Goal: Task Accomplishment & Management: Use online tool/utility

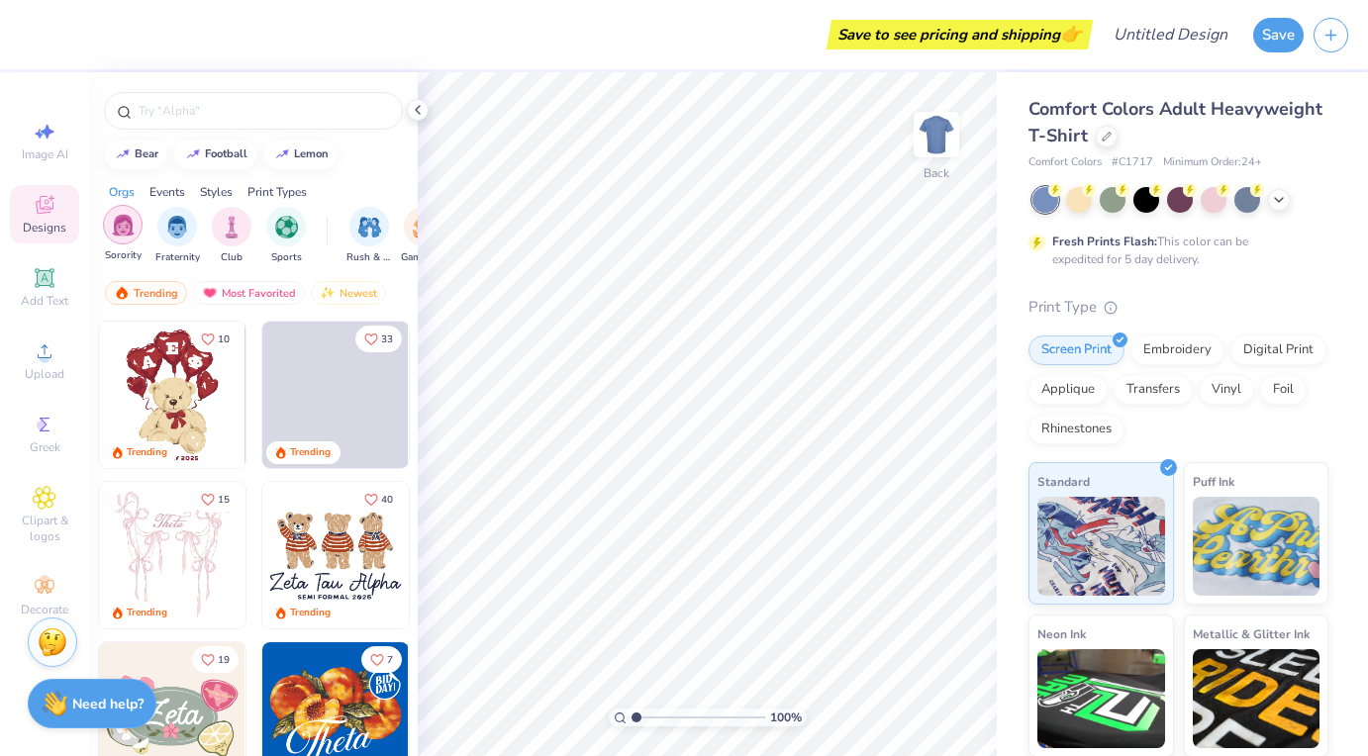
click at [135, 228] on div "filter for Sorority" at bounding box center [123, 225] width 40 height 40
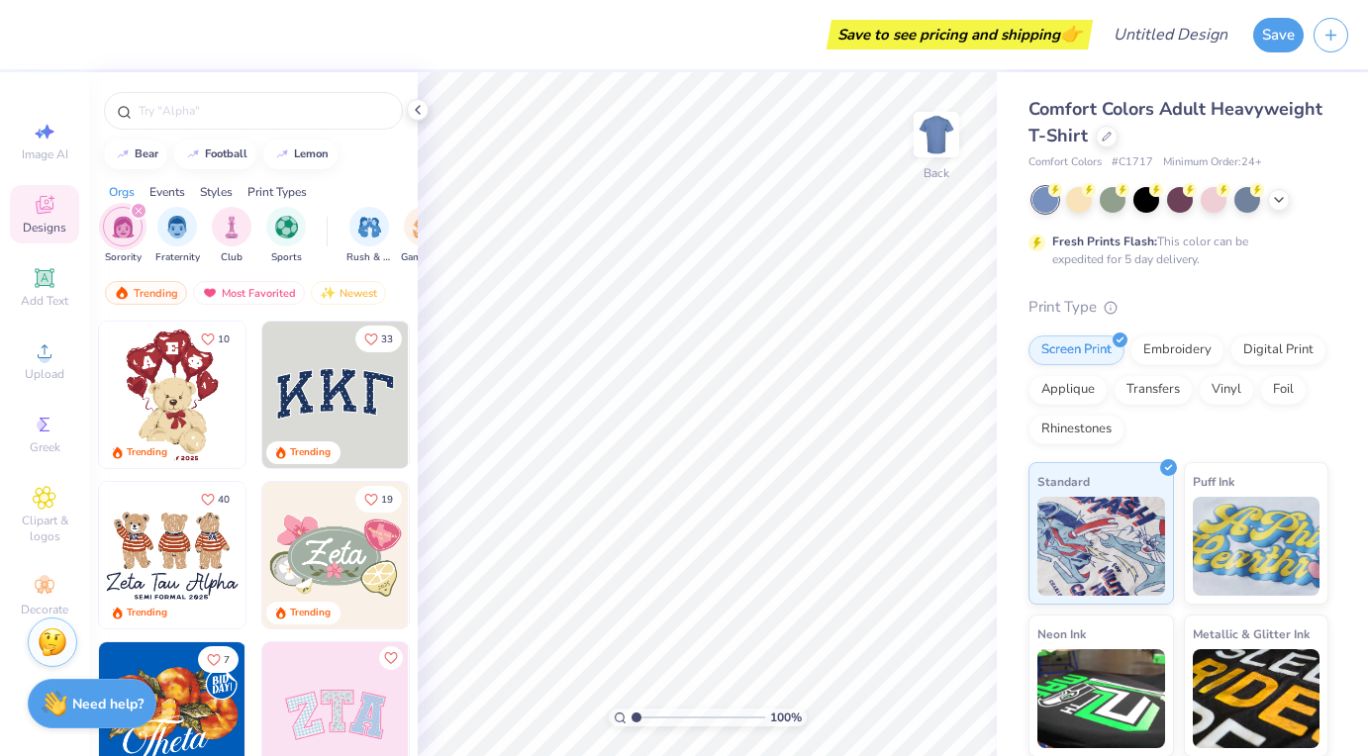
click at [313, 402] on img at bounding box center [335, 395] width 146 height 146
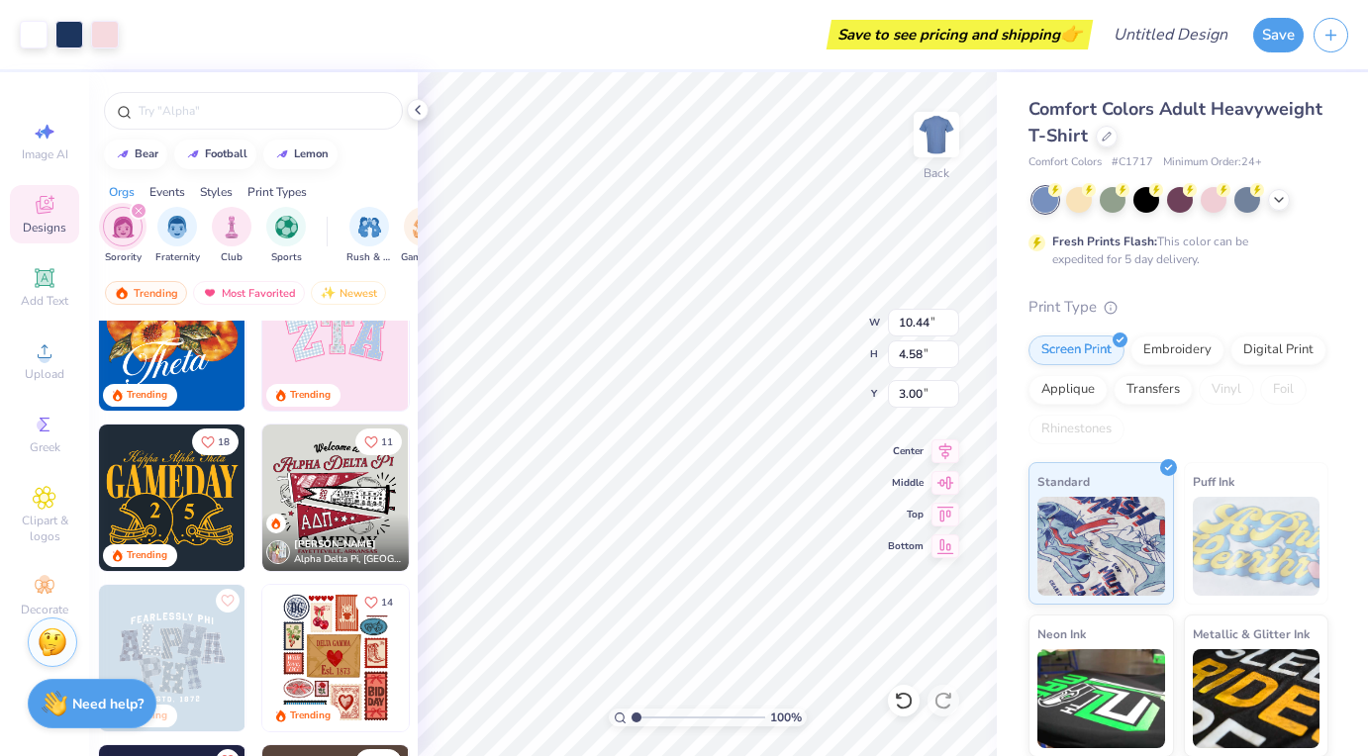
scroll to position [380, 0]
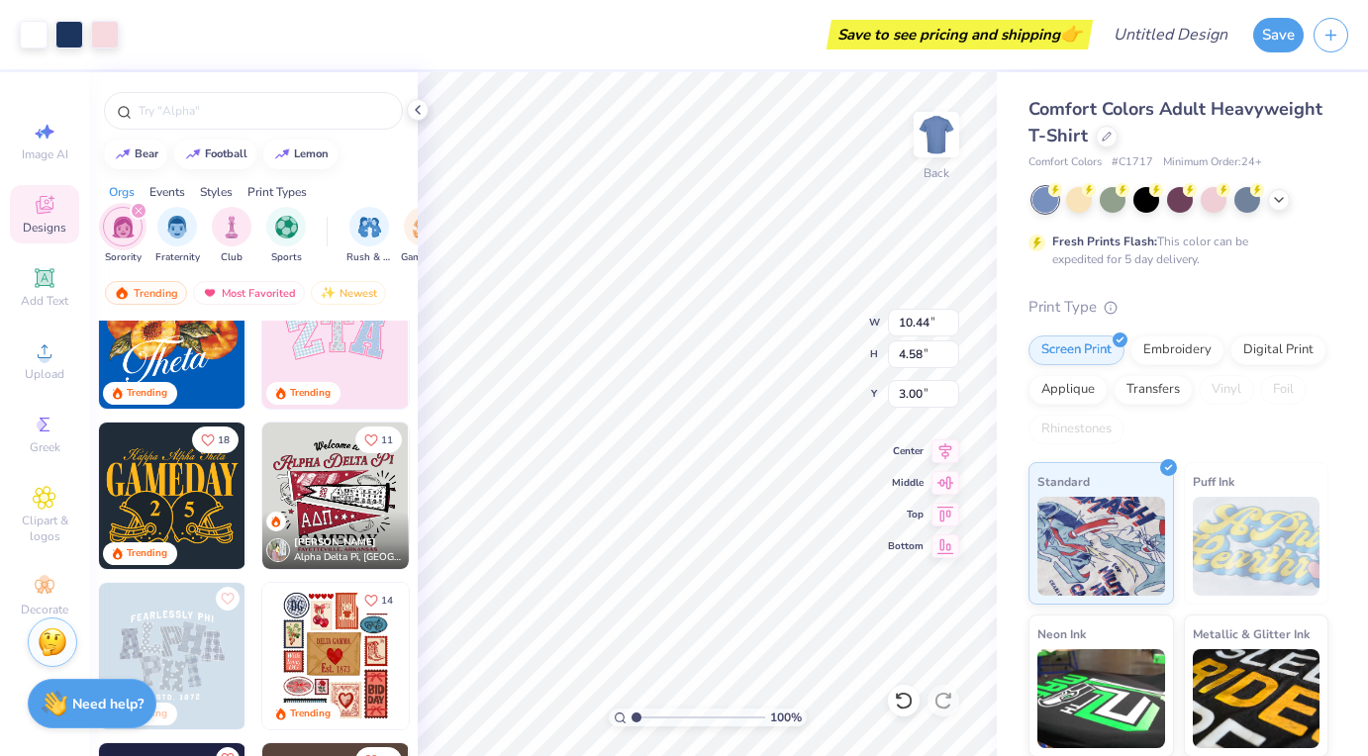
click at [313, 512] on div "[PERSON_NAME] Alpha Delta Pi, [GEOGRAPHIC_DATA][US_STATE] at [GEOGRAPHIC_DATA]" at bounding box center [335, 540] width 146 height 57
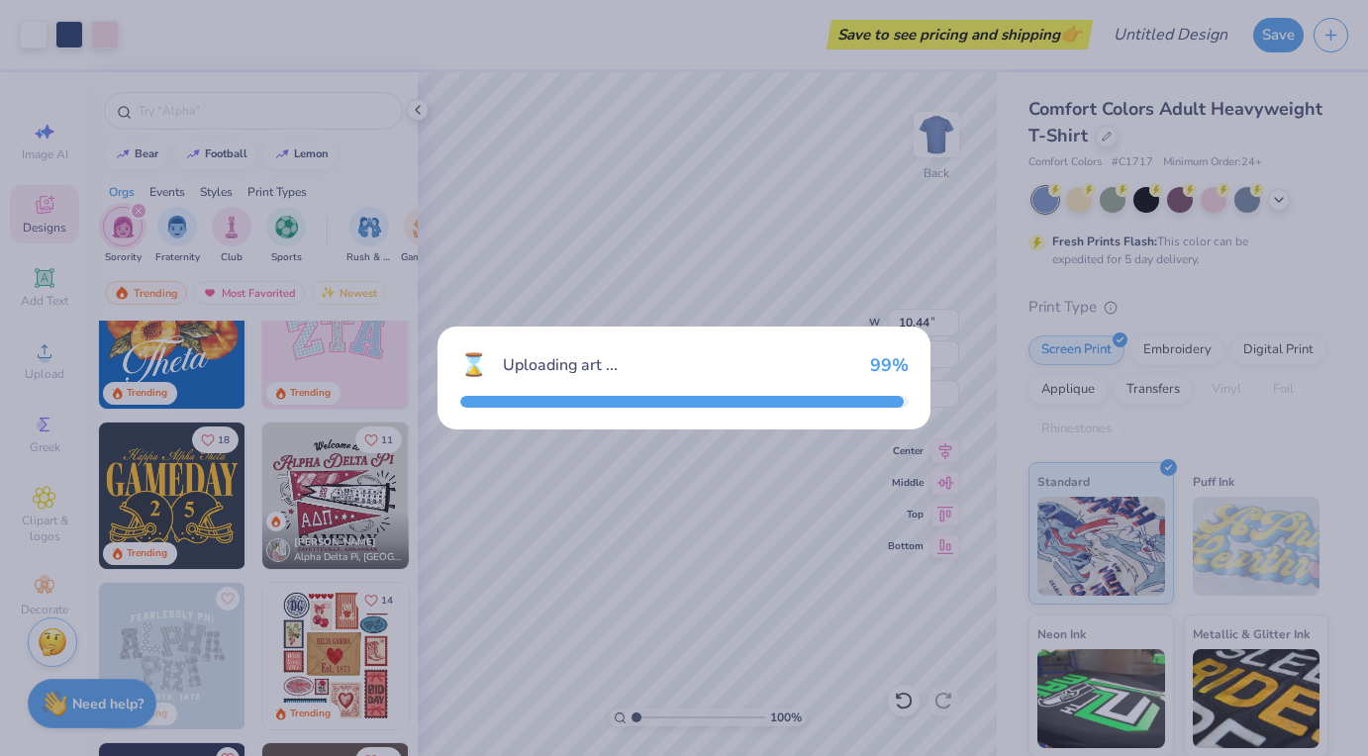
type input "11.39"
type input "10.42"
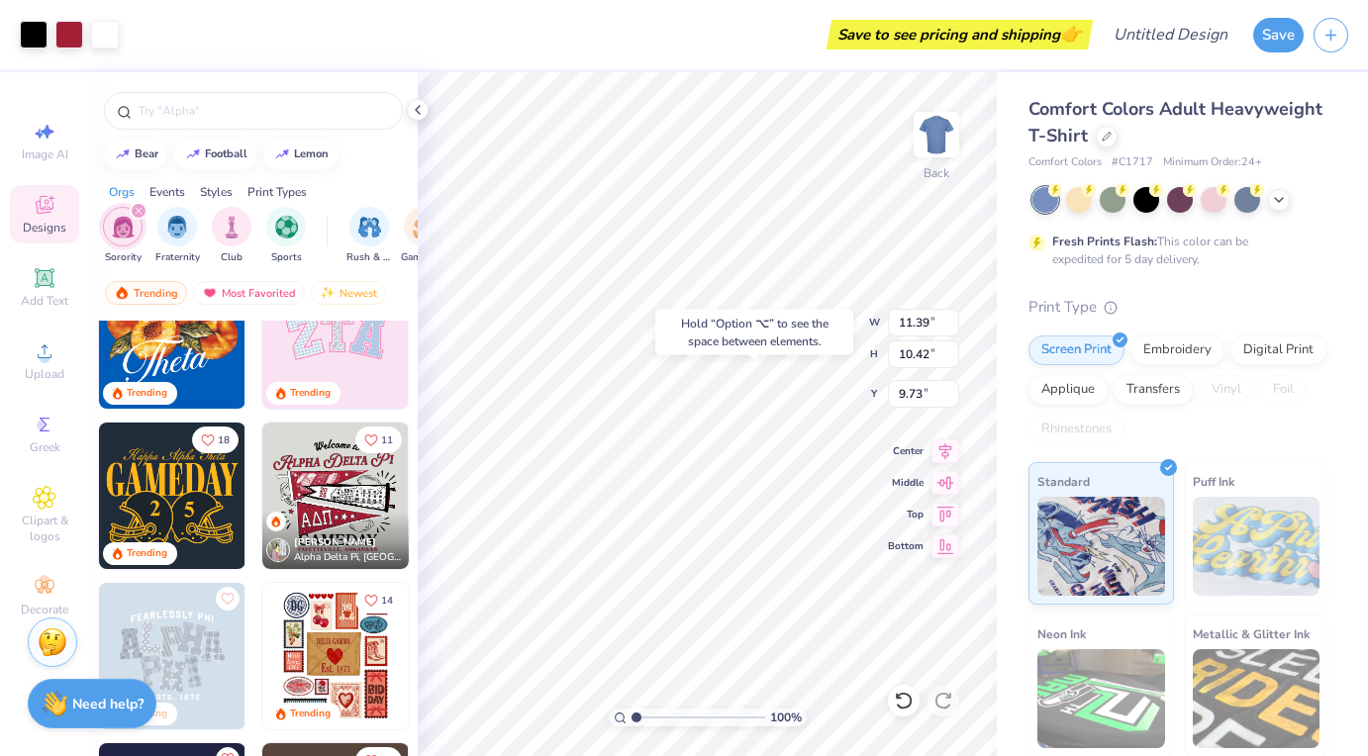
type input "9.73"
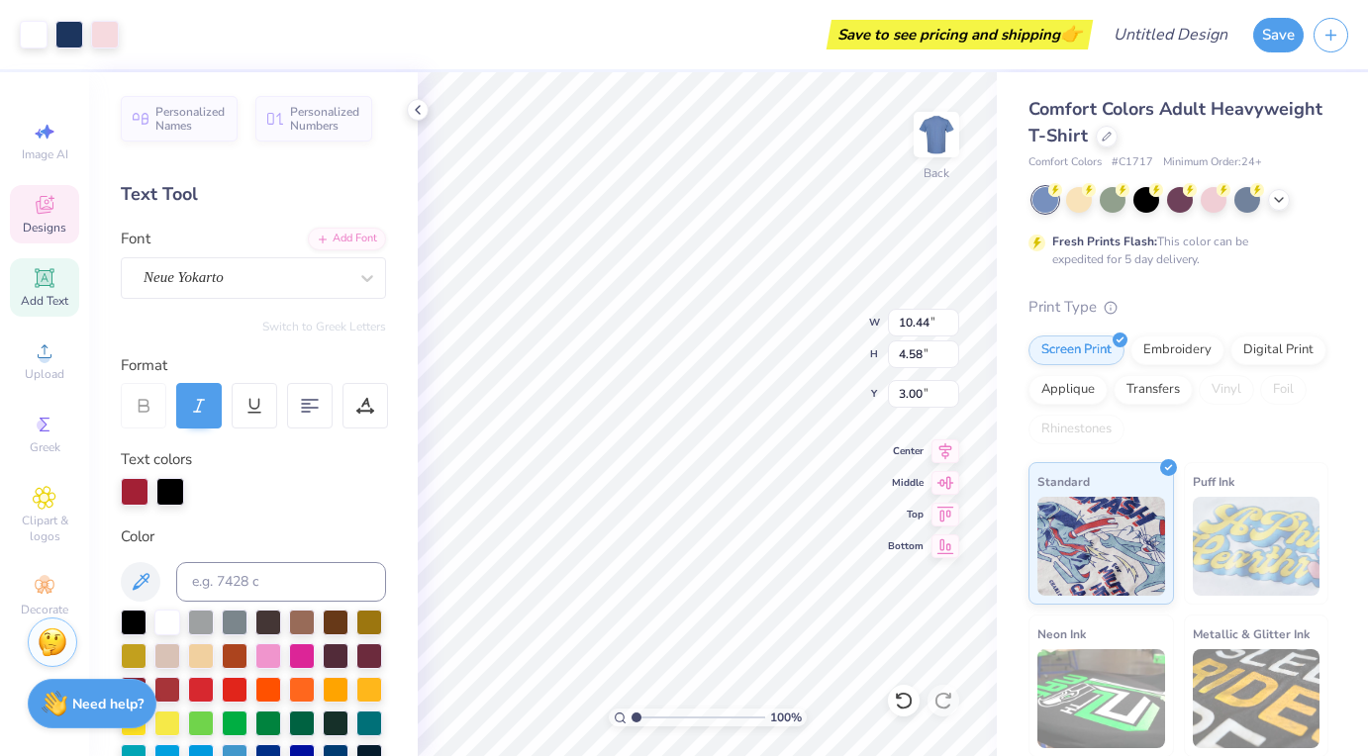
type input "10.44"
type input "4.58"
type input "3.00"
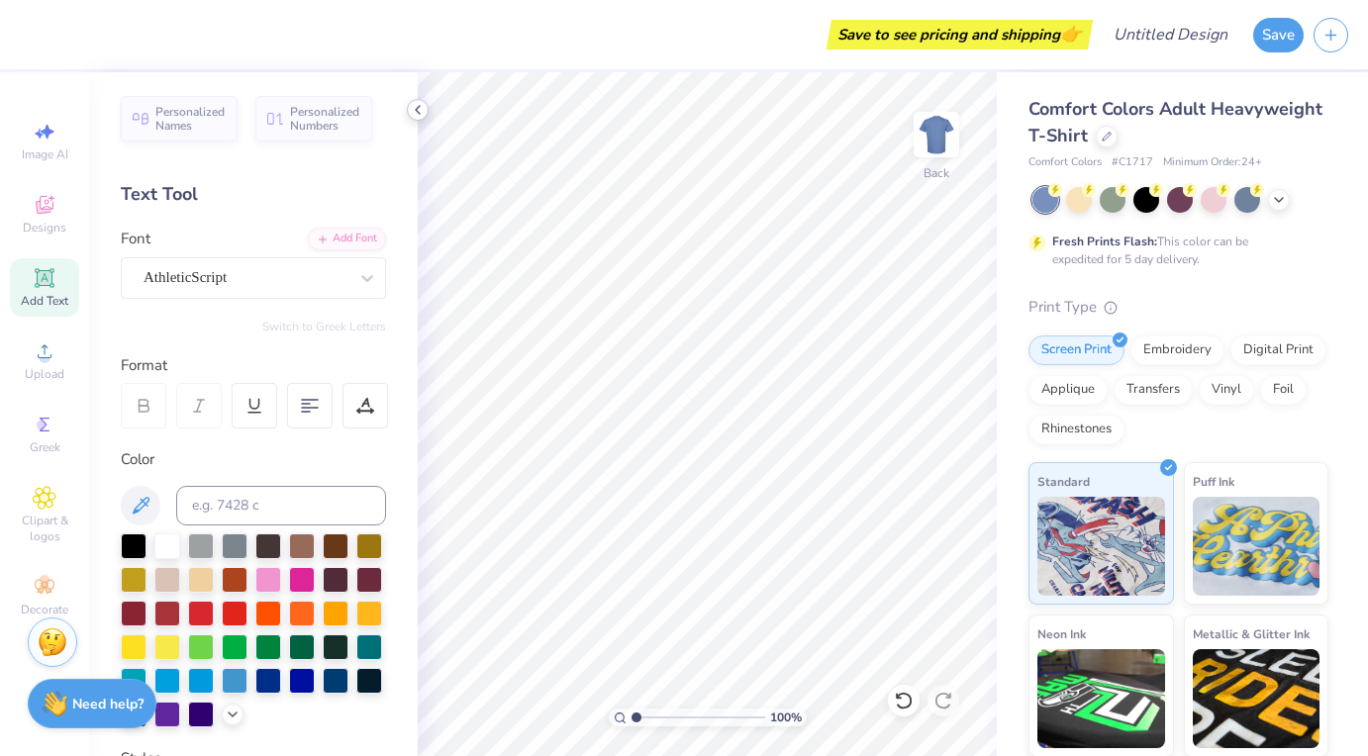
click at [410, 104] on icon at bounding box center [418, 110] width 16 height 16
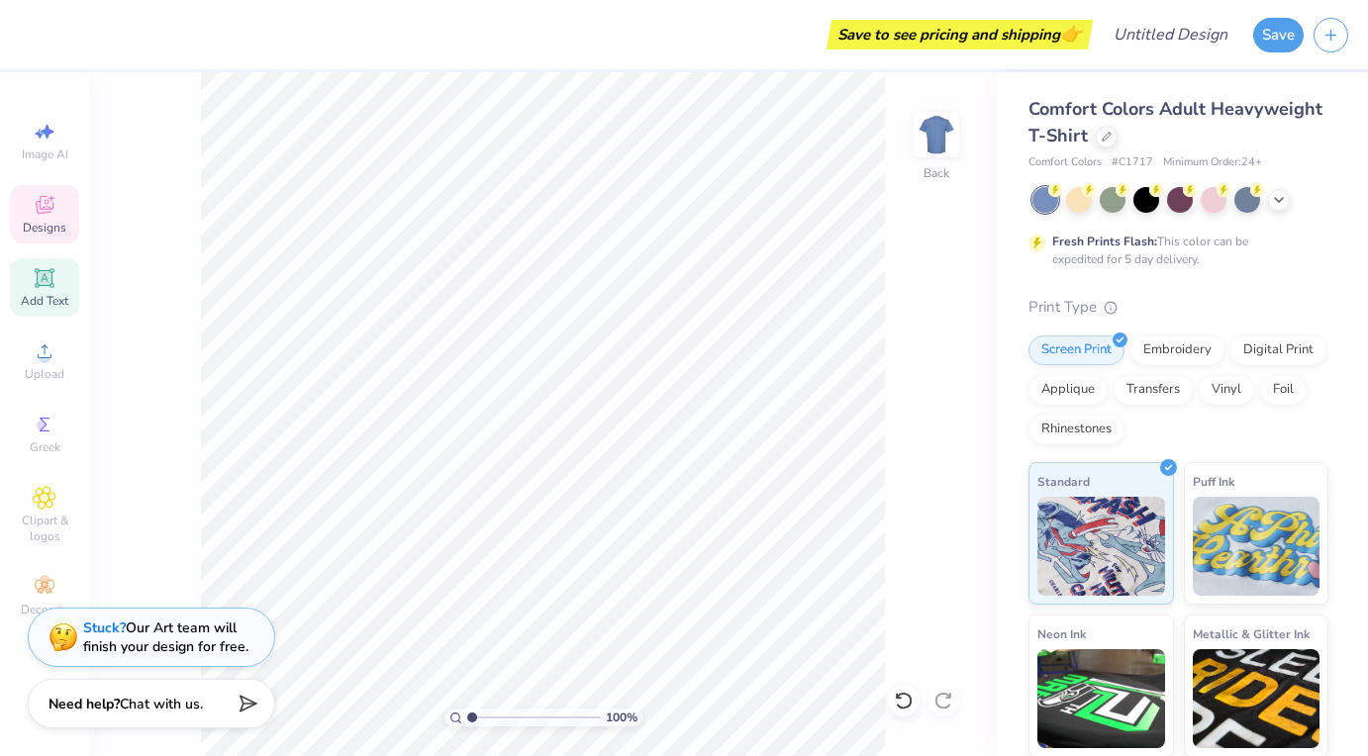
click at [35, 209] on icon at bounding box center [45, 205] width 24 height 24
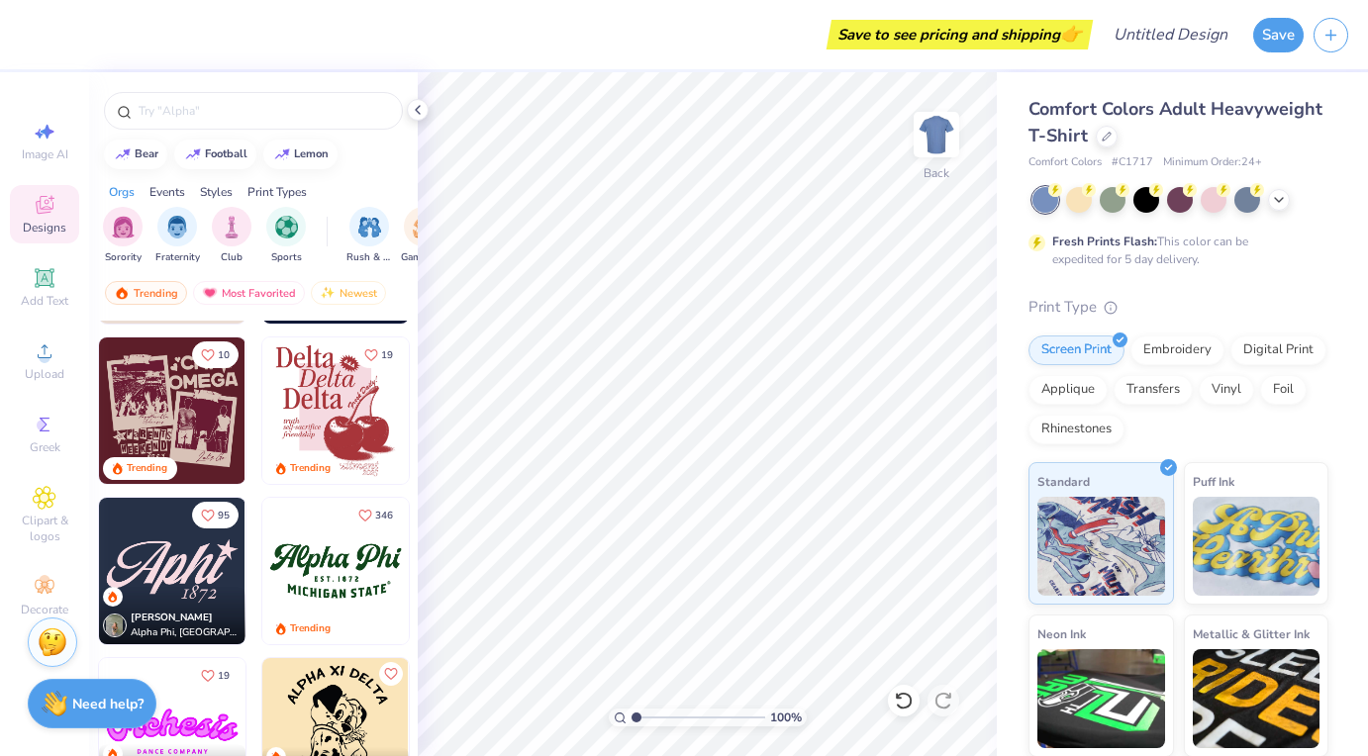
scroll to position [1397, 0]
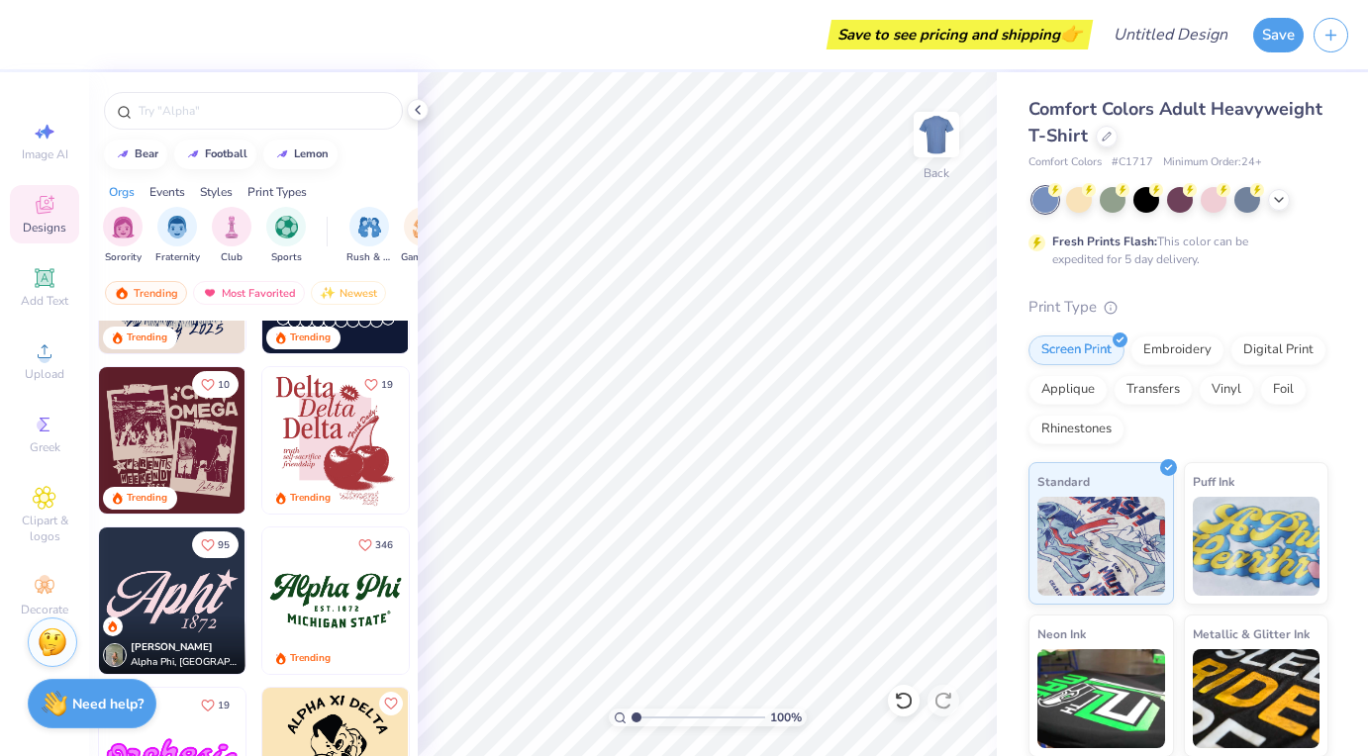
click at [338, 405] on img at bounding box center [335, 440] width 146 height 146
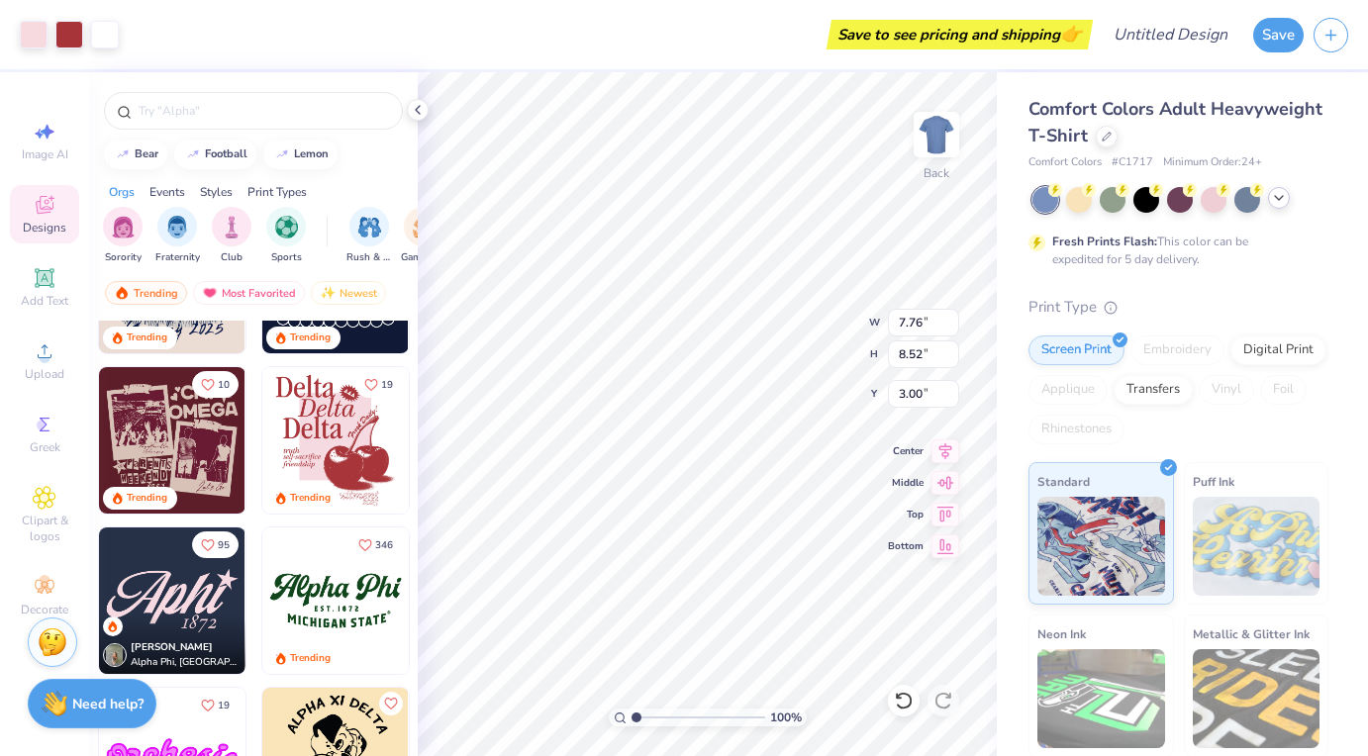
click at [1275, 205] on icon at bounding box center [1279, 198] width 16 height 16
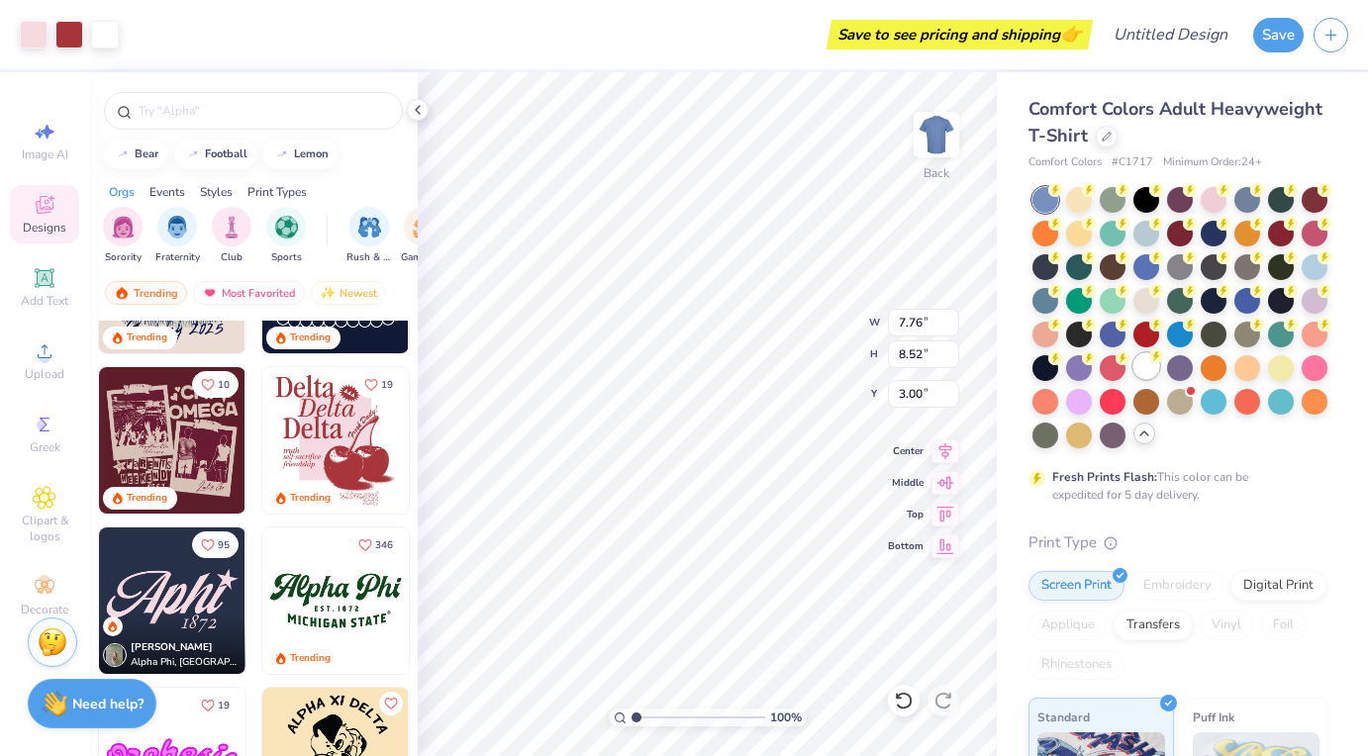
click at [1147, 369] on div at bounding box center [1146, 366] width 26 height 26
click at [403, 101] on div at bounding box center [253, 105] width 329 height 67
click at [416, 110] on polyline at bounding box center [418, 110] width 4 height 8
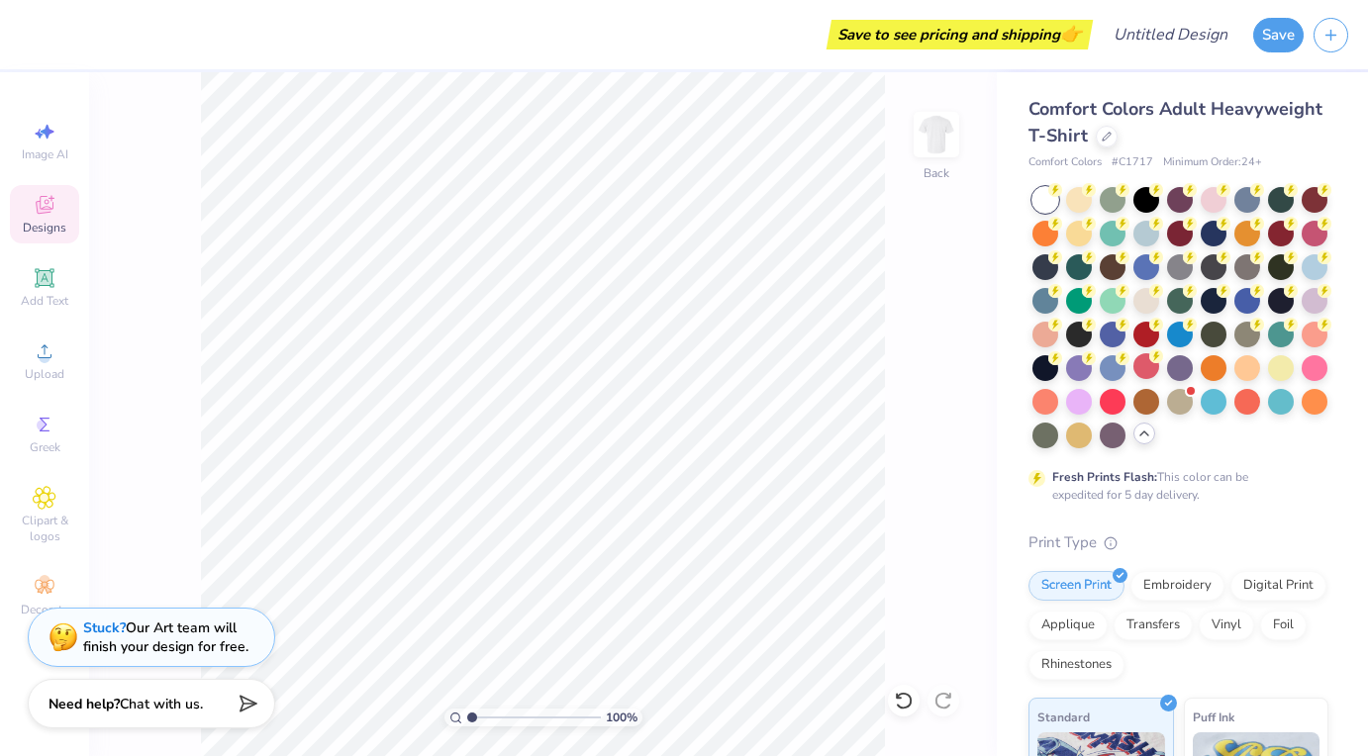
click at [47, 214] on icon at bounding box center [45, 205] width 24 height 24
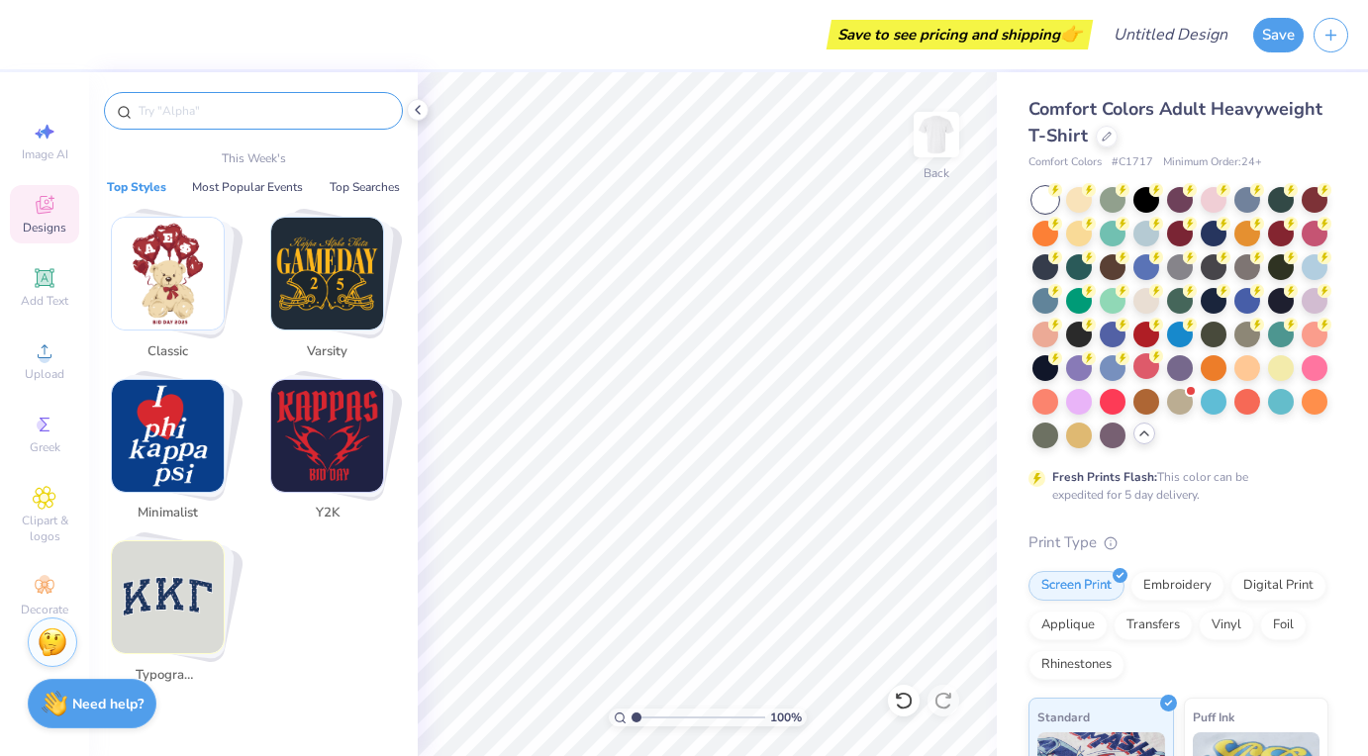
click at [189, 120] on input "text" at bounding box center [263, 111] width 253 height 20
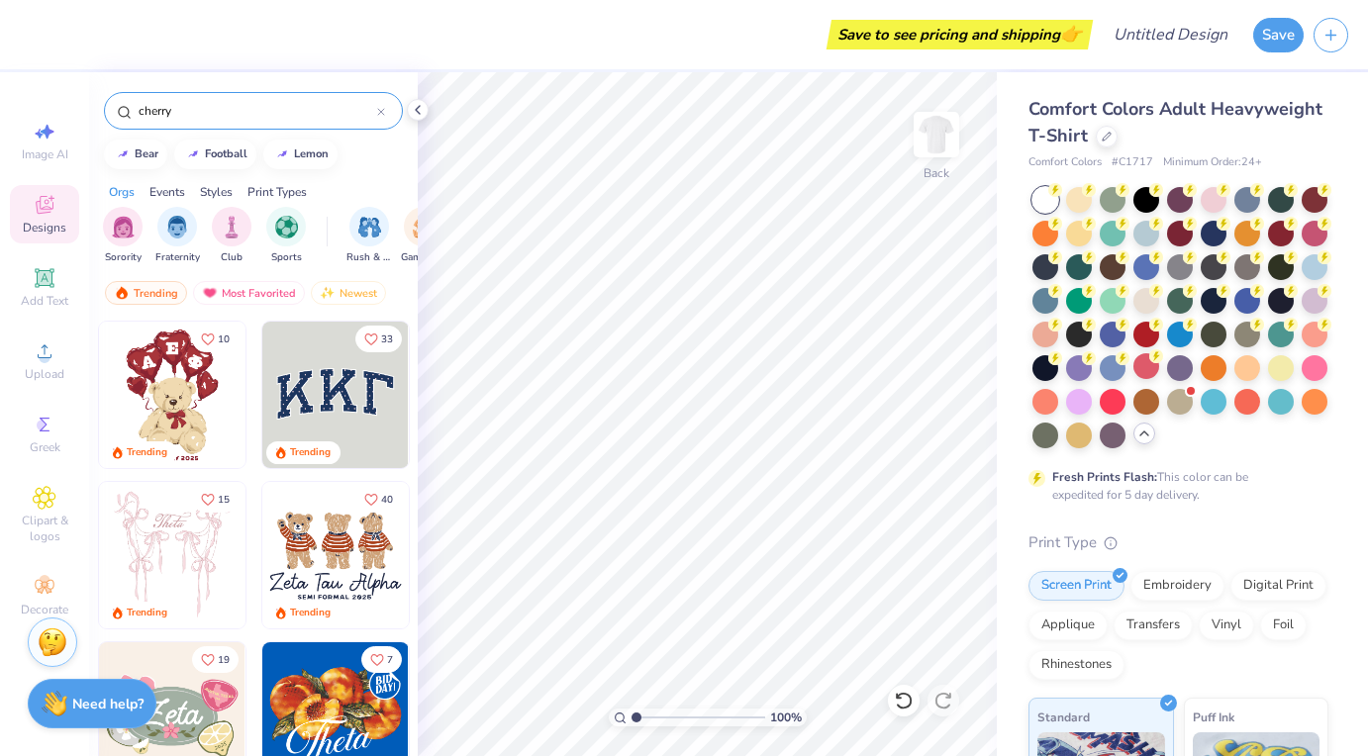
type input "cherry"
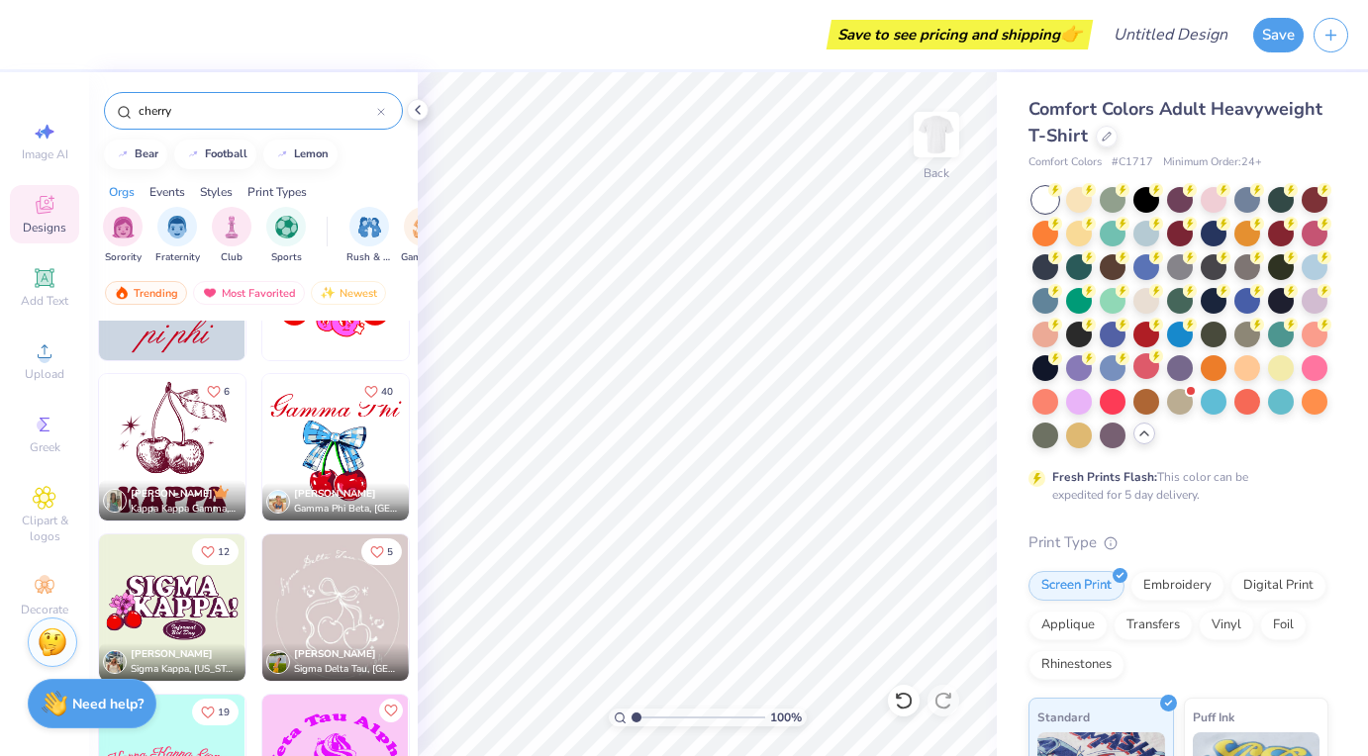
scroll to position [2677, 0]
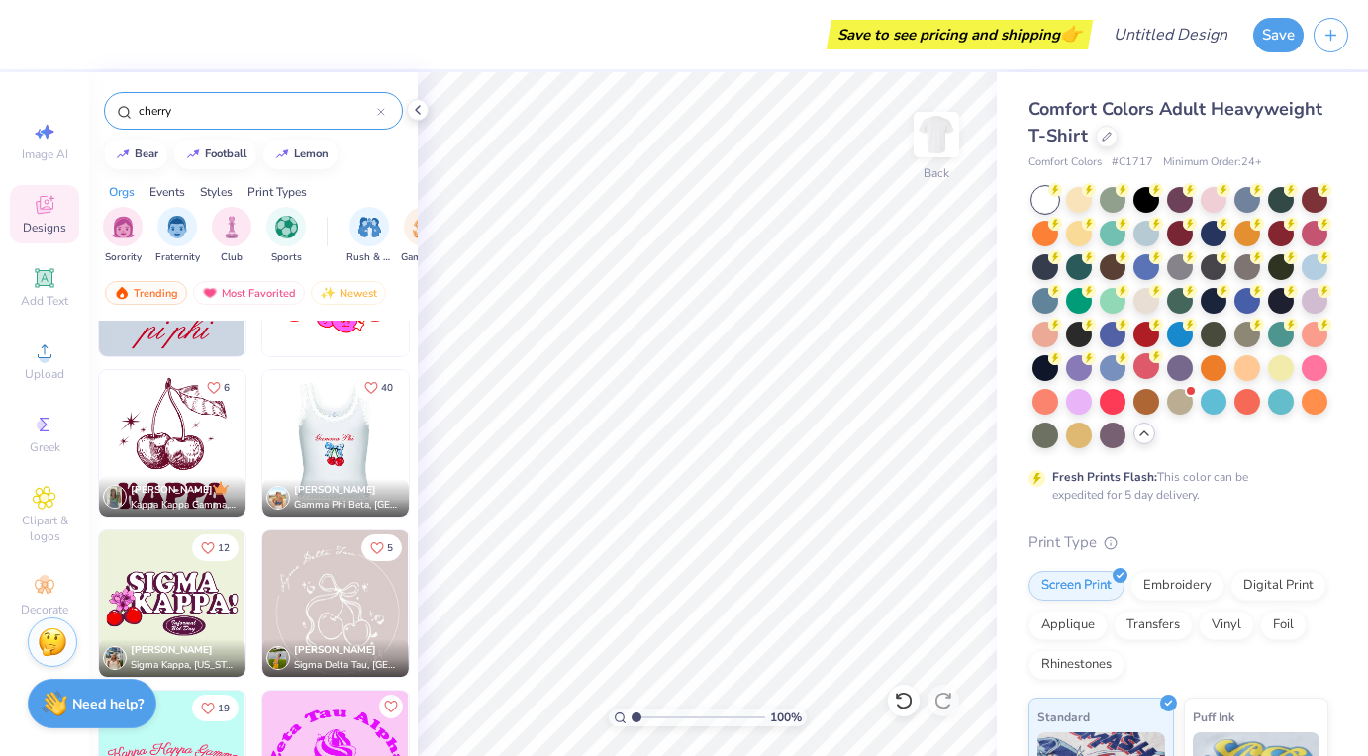
click at [262, 462] on img at bounding box center [189, 443] width 146 height 146
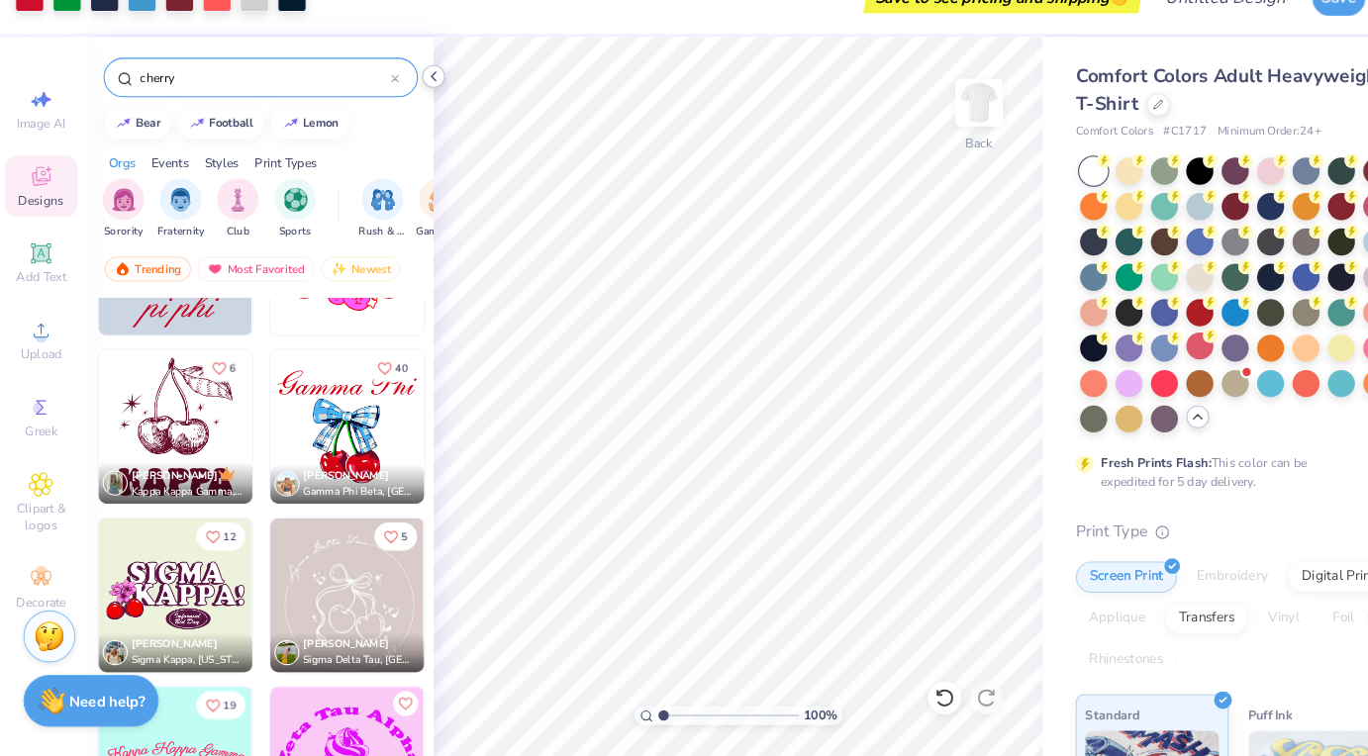
click at [418, 110] on icon at bounding box center [418, 110] width 16 height 16
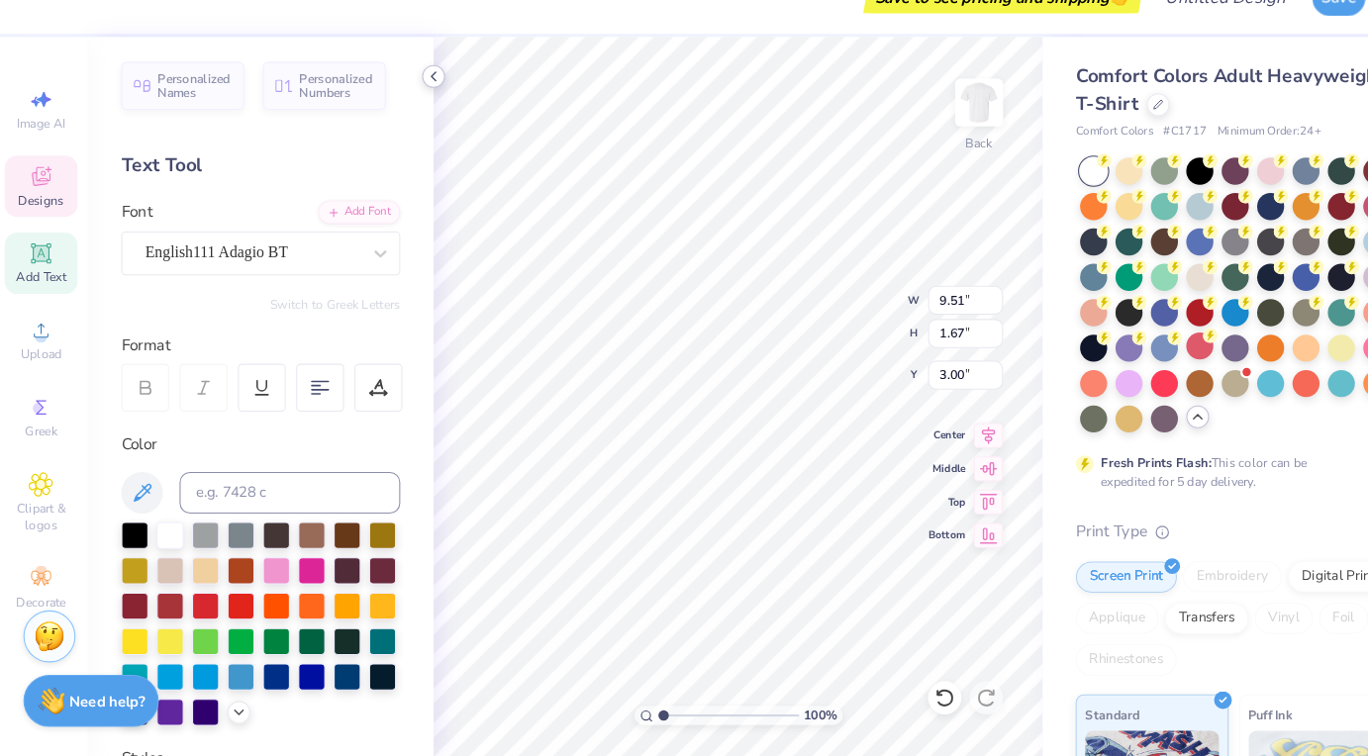
type textarea "Pi Phi"
type textarea "Pi Beta Phi"
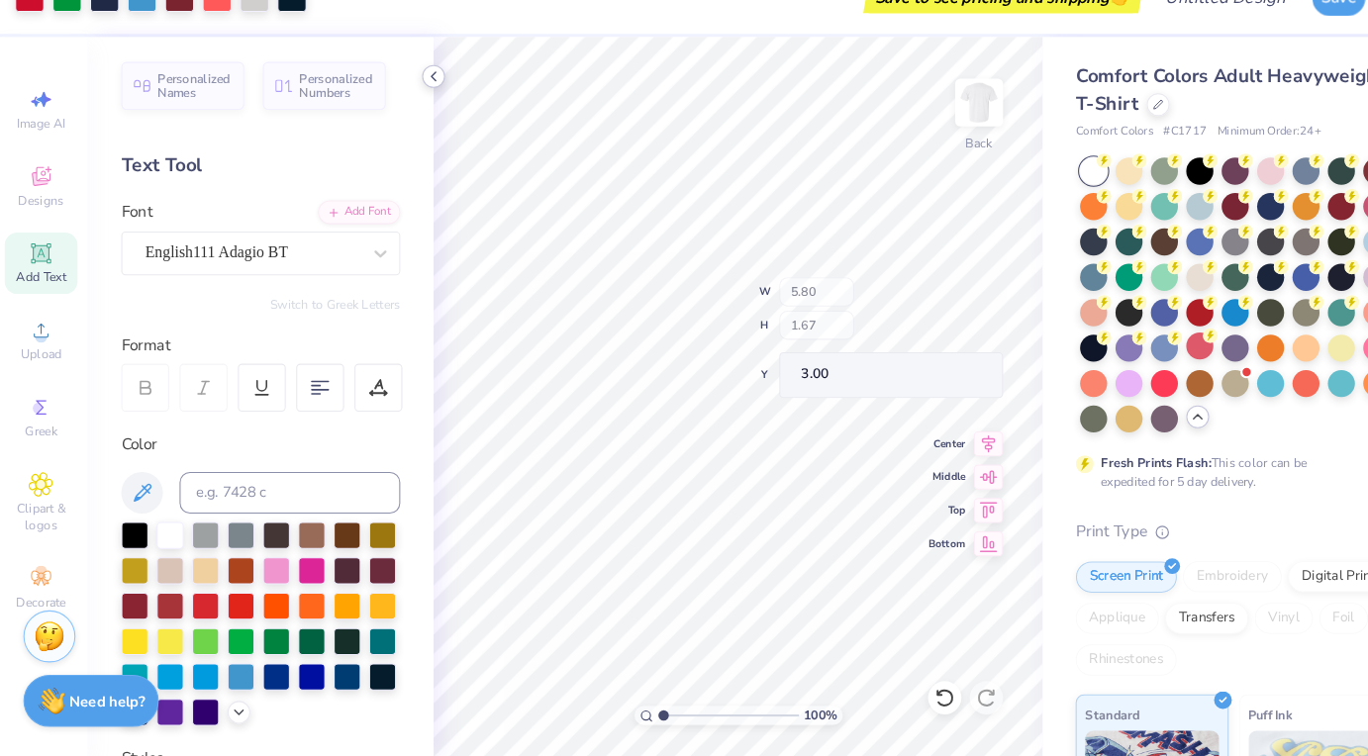
click at [420, 108] on icon at bounding box center [418, 110] width 16 height 16
